Goal: Task Accomplishment & Management: Use online tool/utility

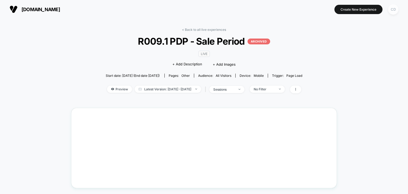
click at [392, 8] on div "CD" at bounding box center [393, 9] width 10 height 10
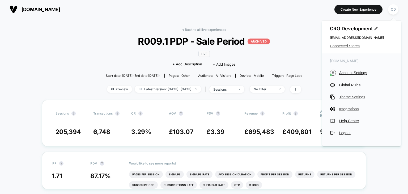
click at [352, 47] on span "Connected Stores" at bounding box center [361, 46] width 63 height 4
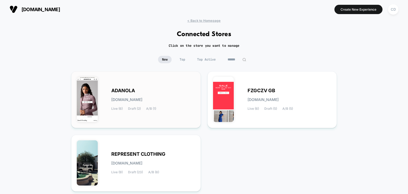
click at [132, 91] on span "ADANOLA" at bounding box center [123, 91] width 24 height 4
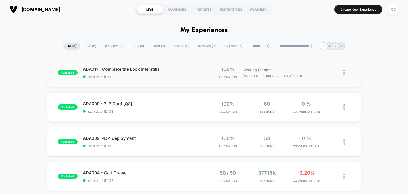
click at [344, 71] on img at bounding box center [344, 73] width 1 height 6
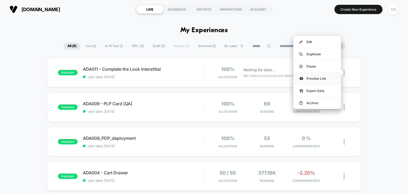
click at [320, 79] on div "Preview Link" at bounding box center [317, 79] width 48 height 12
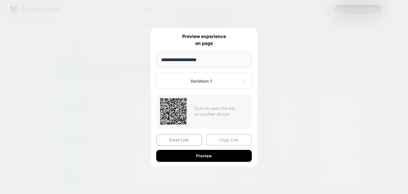
click at [219, 141] on button "Copy Link" at bounding box center [229, 140] width 46 height 12
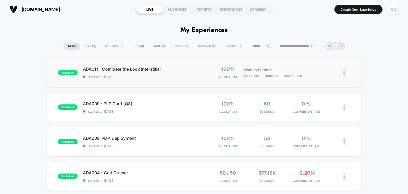
click at [344, 73] on img at bounding box center [344, 73] width 1 height 6
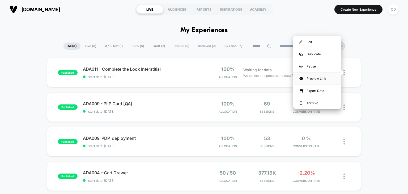
click at [324, 81] on div "Preview Link" at bounding box center [317, 79] width 48 height 12
click at [344, 79] on div at bounding box center [347, 72] width 7 height 12
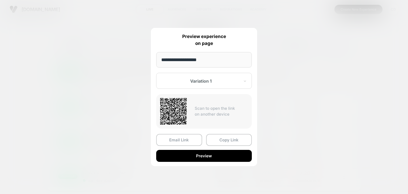
click at [243, 78] on div "Variation 1" at bounding box center [204, 81] width 96 height 16
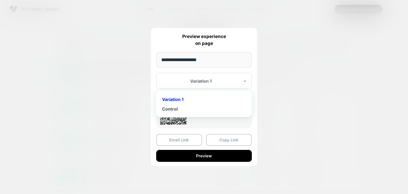
click at [267, 70] on div at bounding box center [204, 97] width 408 height 194
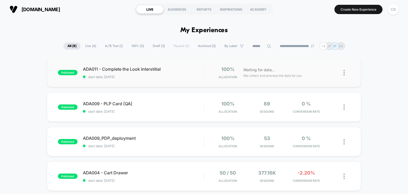
click at [345, 70] on img at bounding box center [344, 73] width 1 height 6
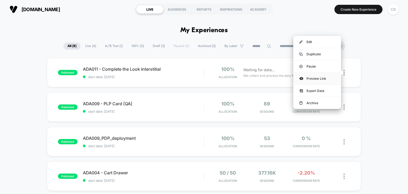
click at [325, 78] on div "Preview Link" at bounding box center [317, 79] width 48 height 12
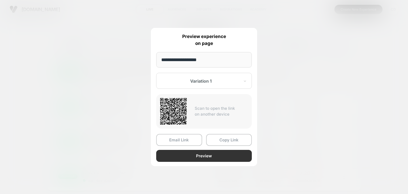
click at [207, 157] on button "Preview" at bounding box center [204, 156] width 96 height 12
